Goal: Transaction & Acquisition: Download file/media

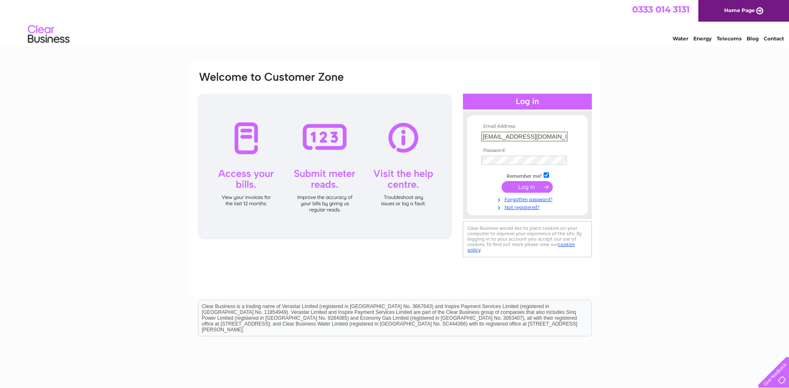
drag, startPoint x: 513, startPoint y: 134, endPoint x: 400, endPoint y: 135, distance: 113.6
click at [400, 135] on div "Email Address: blueballworrall@gmail.com Password:" at bounding box center [395, 165] width 396 height 188
paste input "[PERSON_NAME][EMAIL_ADDRESS][DOMAIN_NAME]"
type input "[PERSON_NAME][EMAIL_ADDRESS][DOMAIN_NAME]"
click at [432, 161] on div "Email Address: dave-spencer@btconnect.com Password:" at bounding box center [395, 165] width 396 height 188
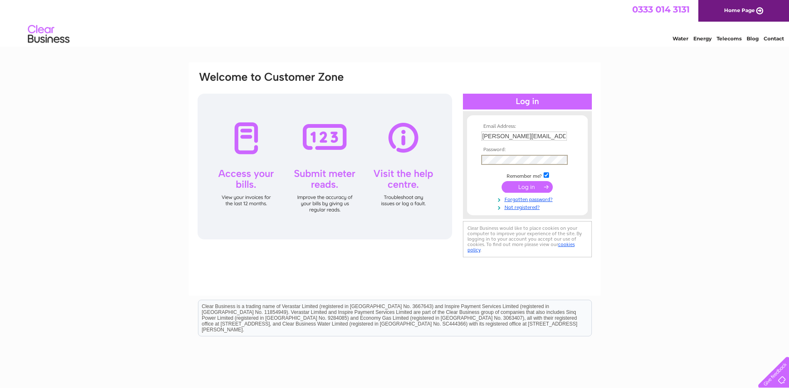
click at [474, 202] on form "Email Address: dave-spencer@btconnect.com Password:" at bounding box center [527, 167] width 121 height 87
click at [522, 182] on input "submit" at bounding box center [527, 186] width 51 height 12
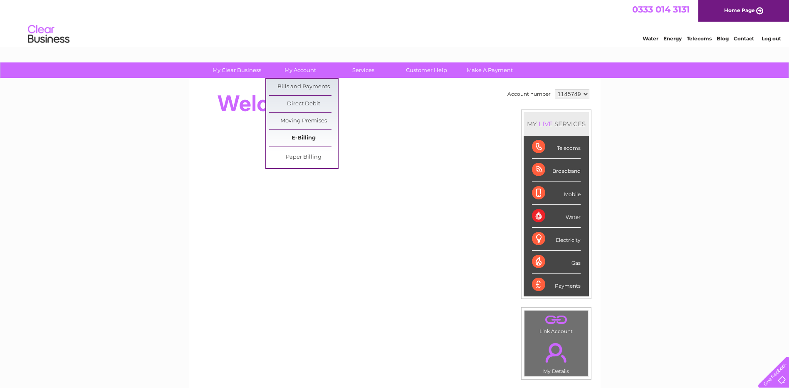
click at [300, 140] on link "E-Billing" at bounding box center [303, 138] width 69 height 17
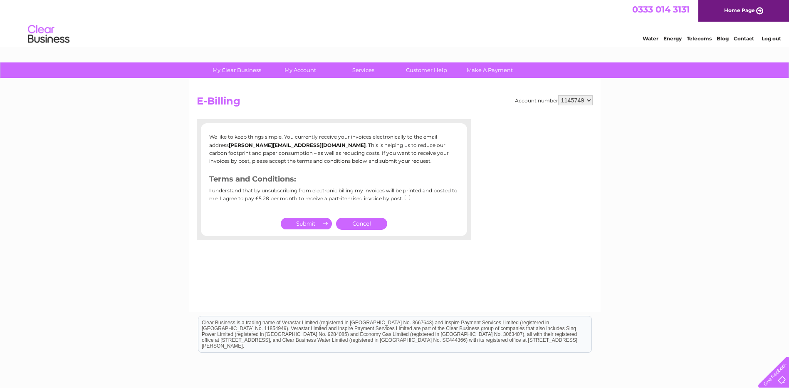
click at [359, 221] on link "Cancel" at bounding box center [361, 224] width 51 height 12
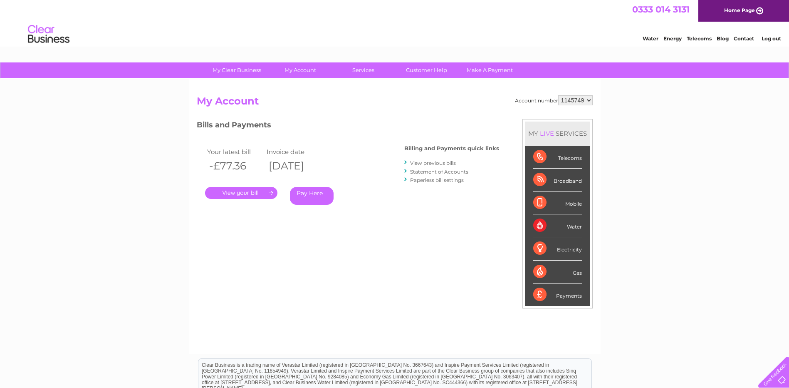
click at [428, 163] on link "View previous bills" at bounding box center [433, 163] width 46 height 6
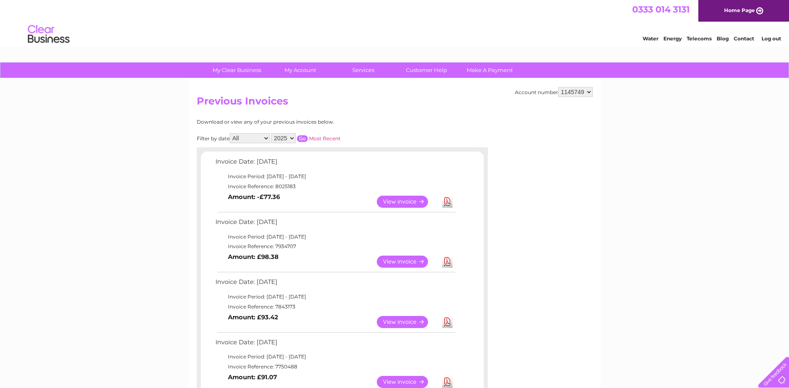
click at [393, 199] on link "View" at bounding box center [407, 202] width 61 height 12
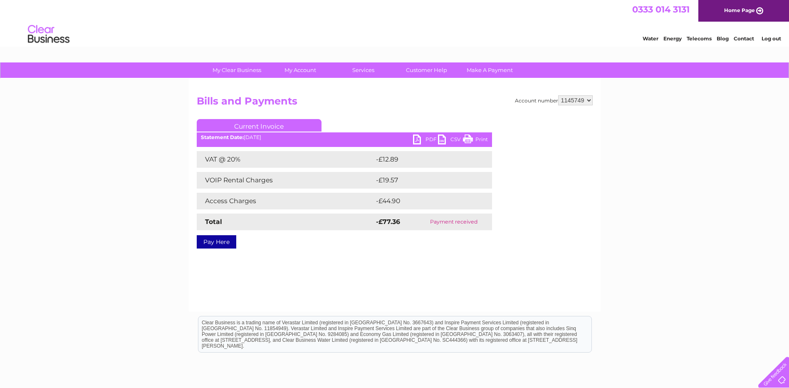
click at [428, 140] on link "PDF" at bounding box center [425, 140] width 25 height 12
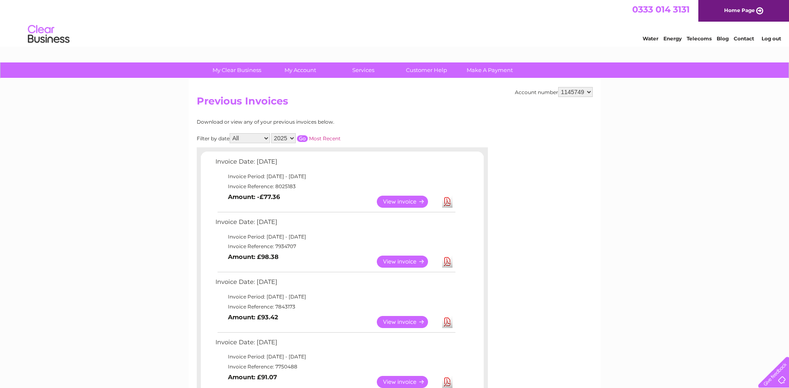
click at [403, 261] on link "View" at bounding box center [407, 261] width 61 height 12
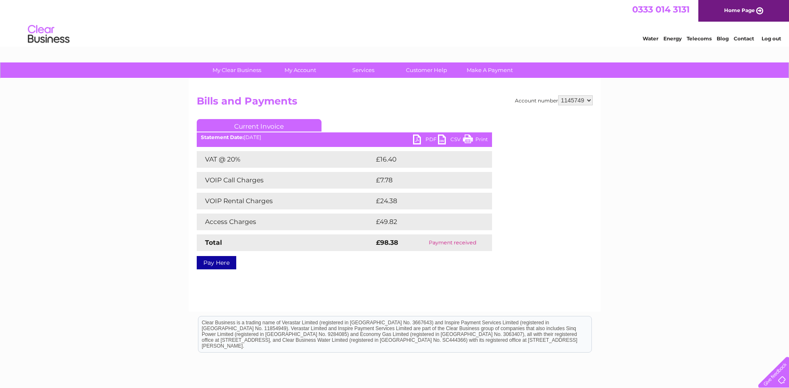
click at [427, 135] on link "PDF" at bounding box center [425, 140] width 25 height 12
